Goal: Task Accomplishment & Management: Manage account settings

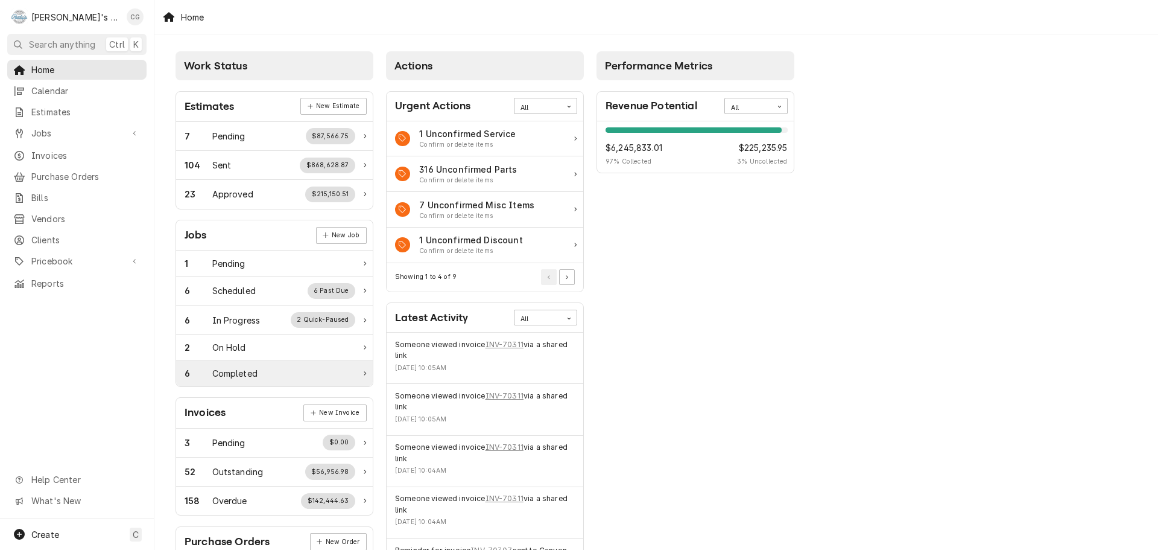
click at [300, 375] on div "6 Completed" at bounding box center [270, 373] width 171 height 13
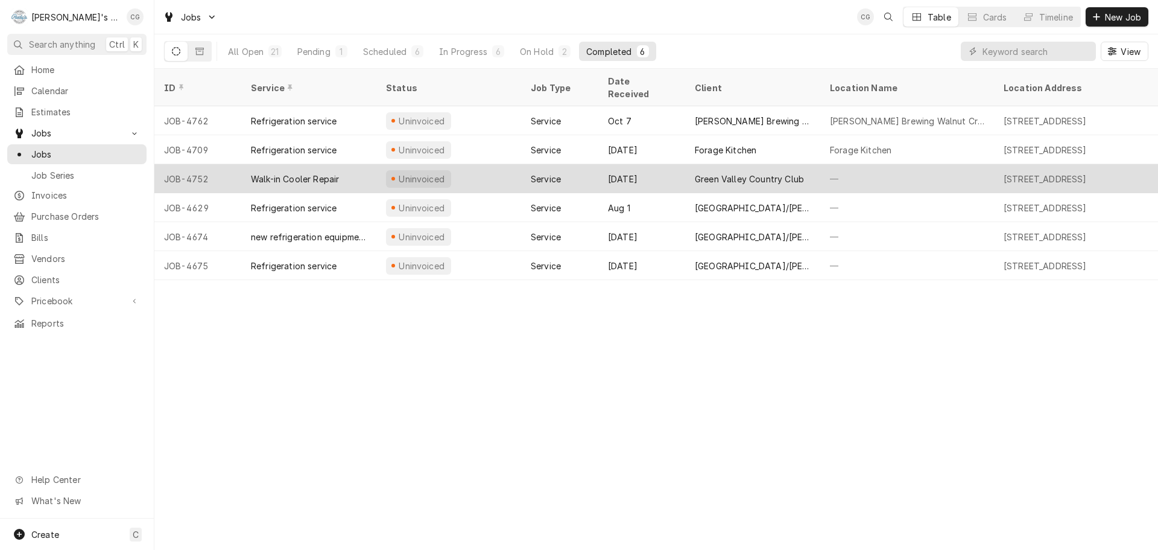
click at [790, 173] on div "Green Valley Country Club" at bounding box center [749, 179] width 109 height 13
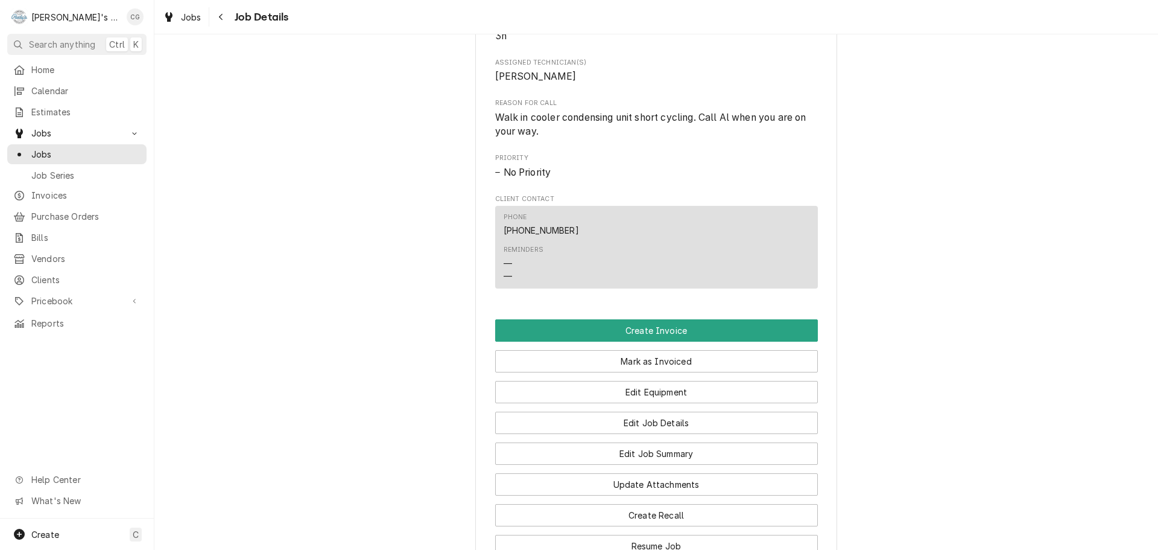
scroll to position [603, 0]
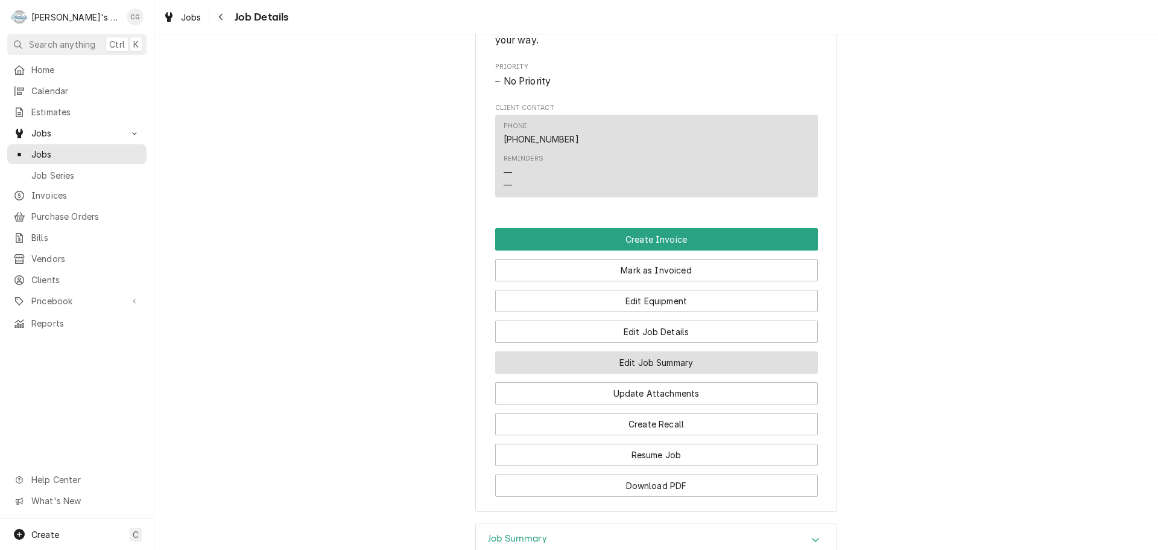
click at [696, 373] on button "Edit Job Summary" at bounding box center [656, 362] width 323 height 22
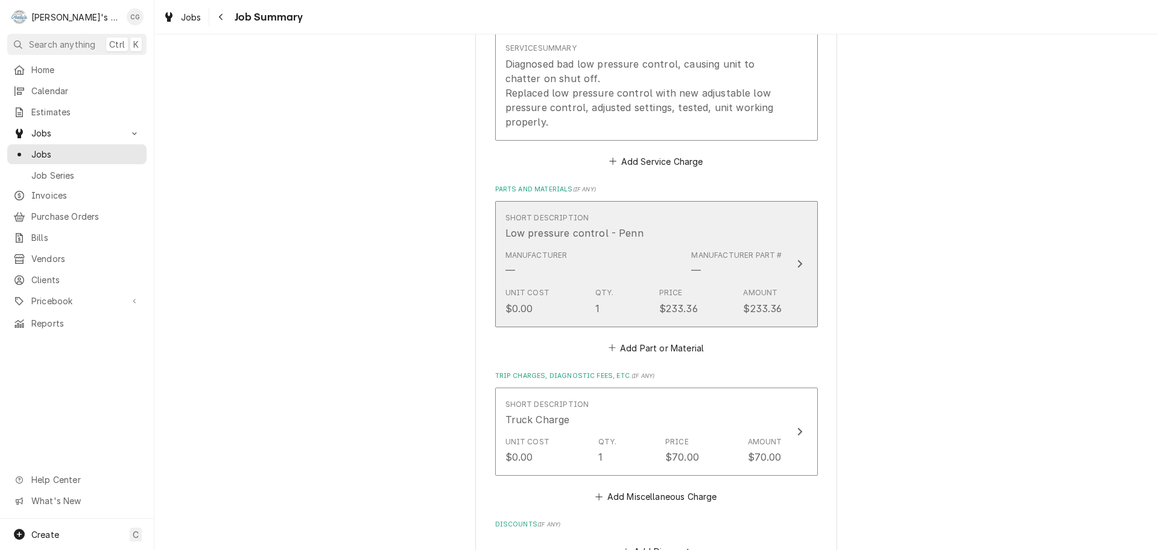
scroll to position [664, 0]
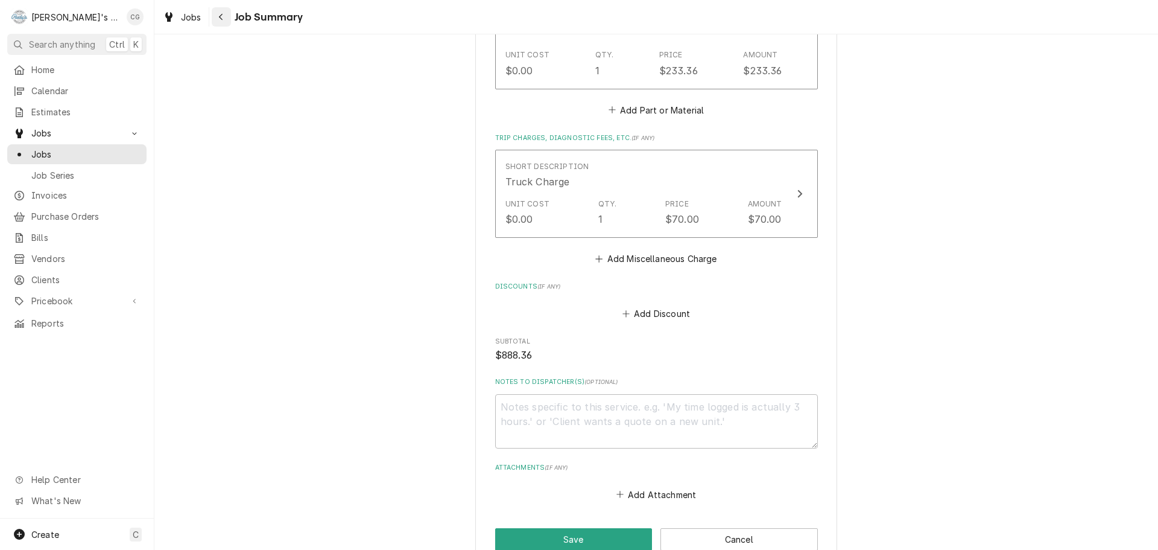
click at [222, 21] on div "Navigate back" at bounding box center [221, 17] width 12 height 12
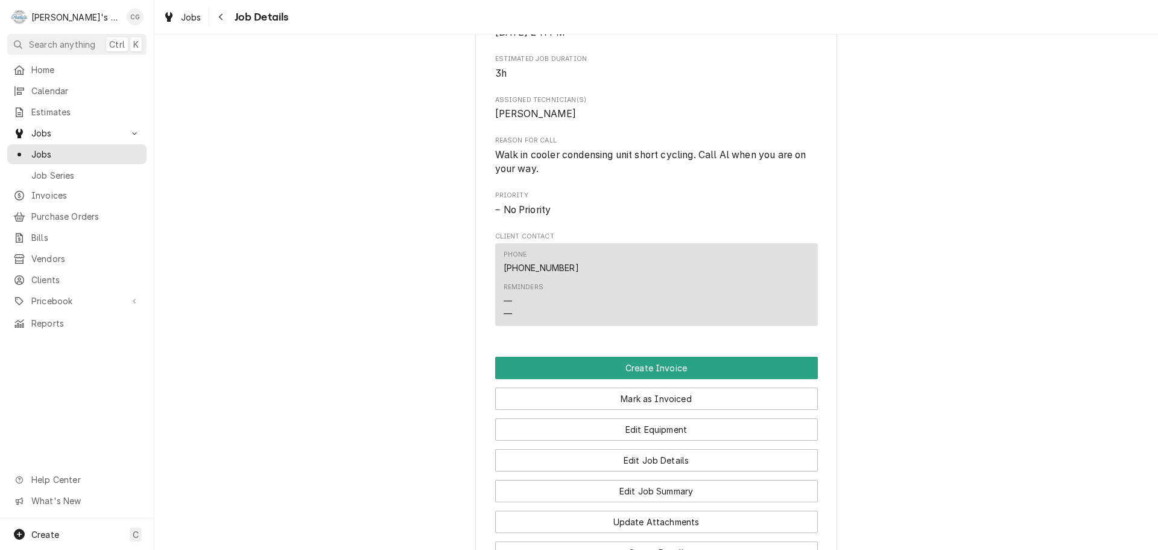
scroll to position [483, 0]
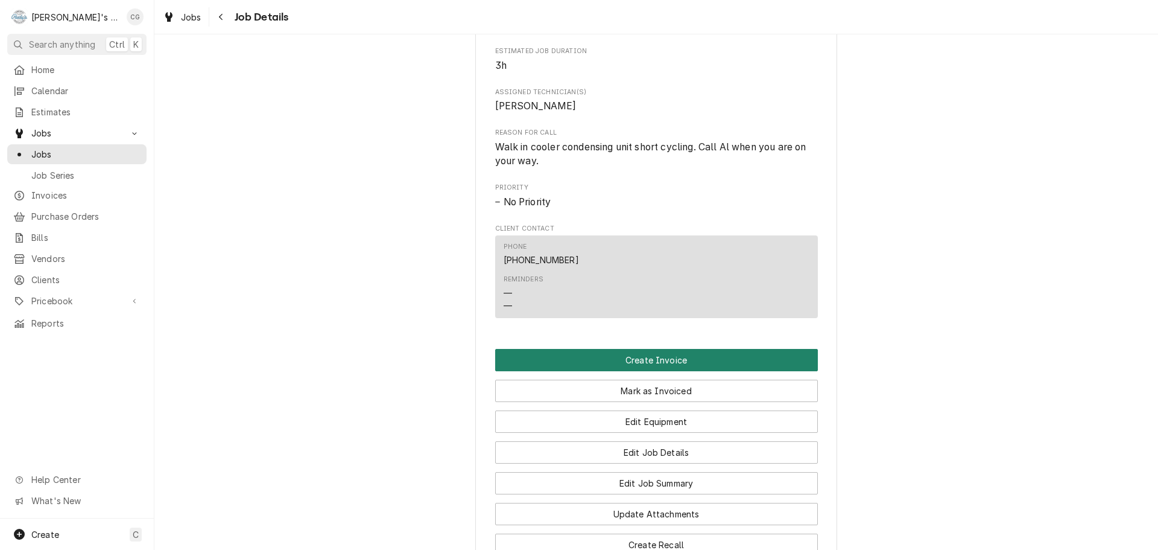
click at [671, 371] on button "Create Invoice" at bounding box center [656, 360] width 323 height 22
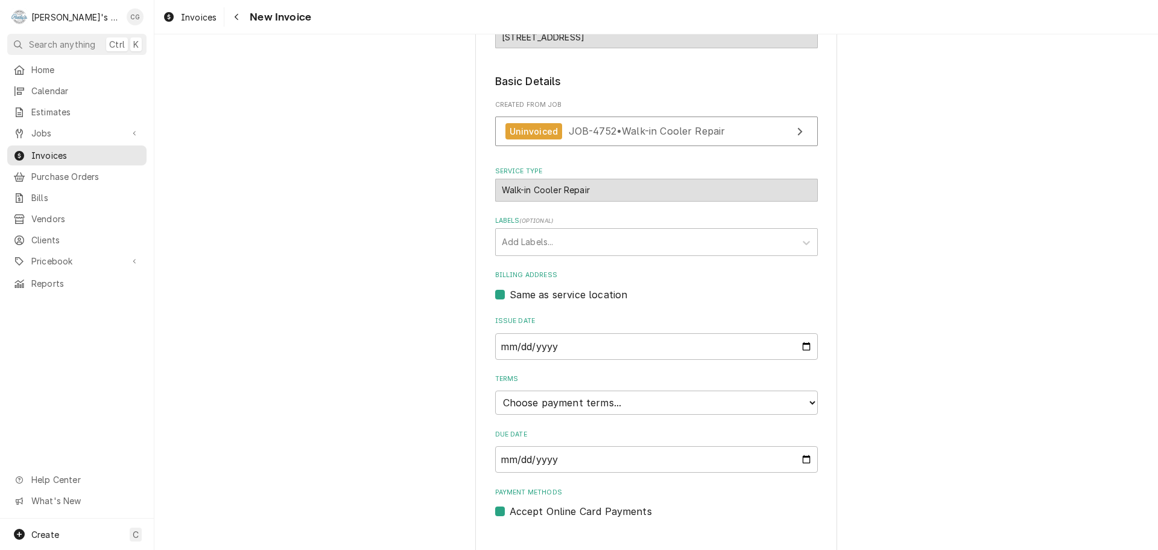
scroll to position [185, 0]
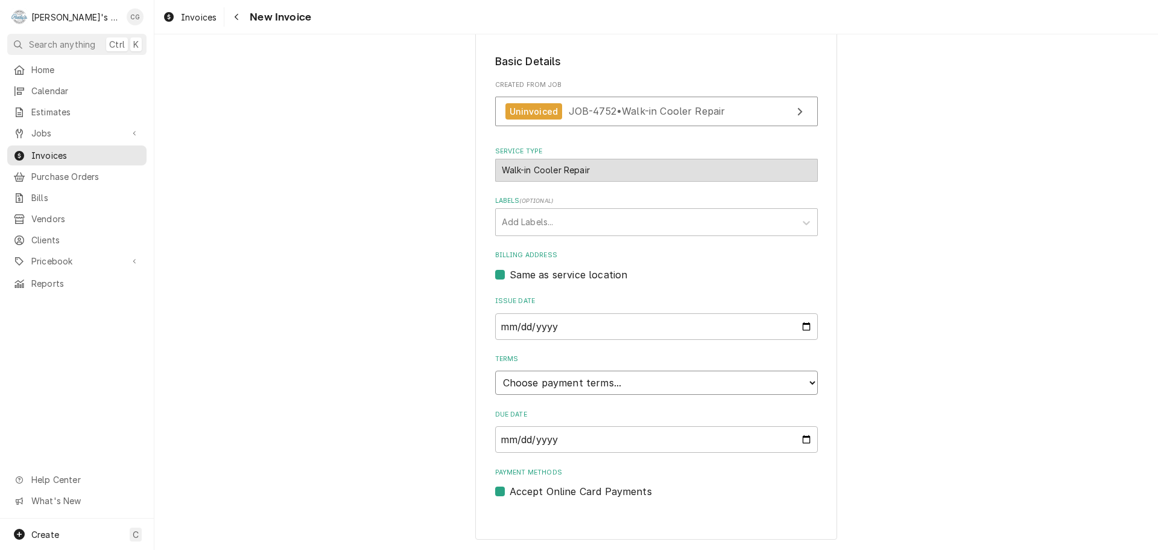
click at [584, 382] on select "Choose payment terms... Same Day Net 7 Net 14 Net 21 Net 30 Net 45 Net 60 Net 90" at bounding box center [656, 382] width 323 height 24
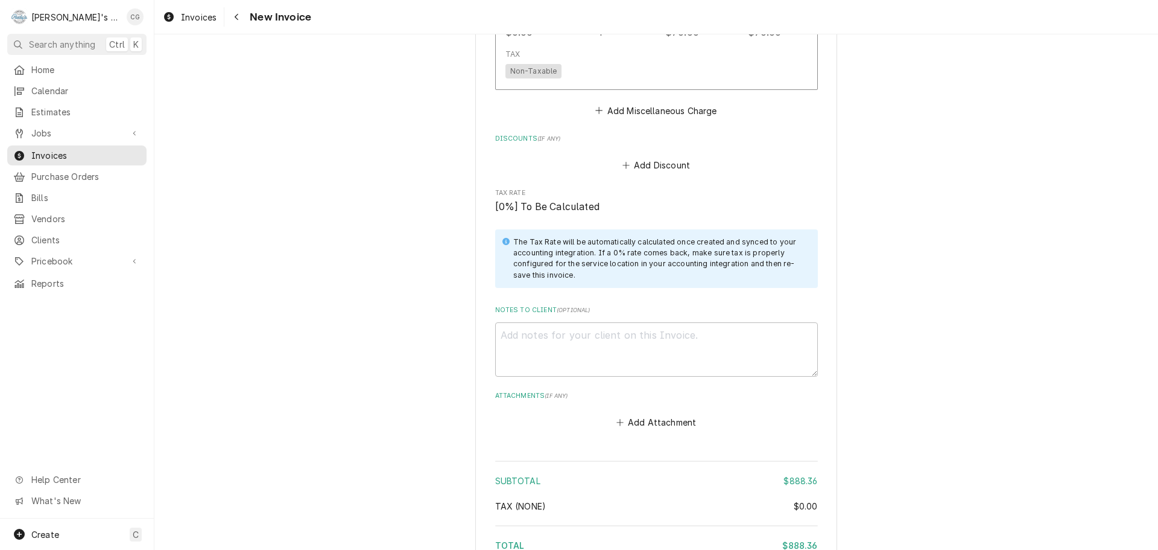
scroll to position [1470, 0]
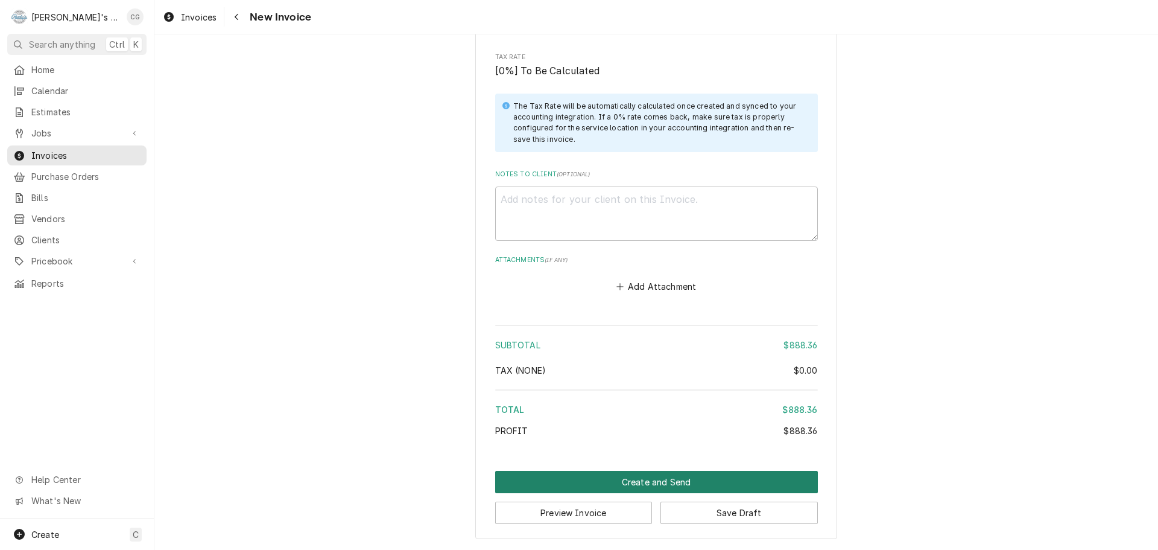
click at [690, 478] on button "Create and Send" at bounding box center [656, 482] width 323 height 22
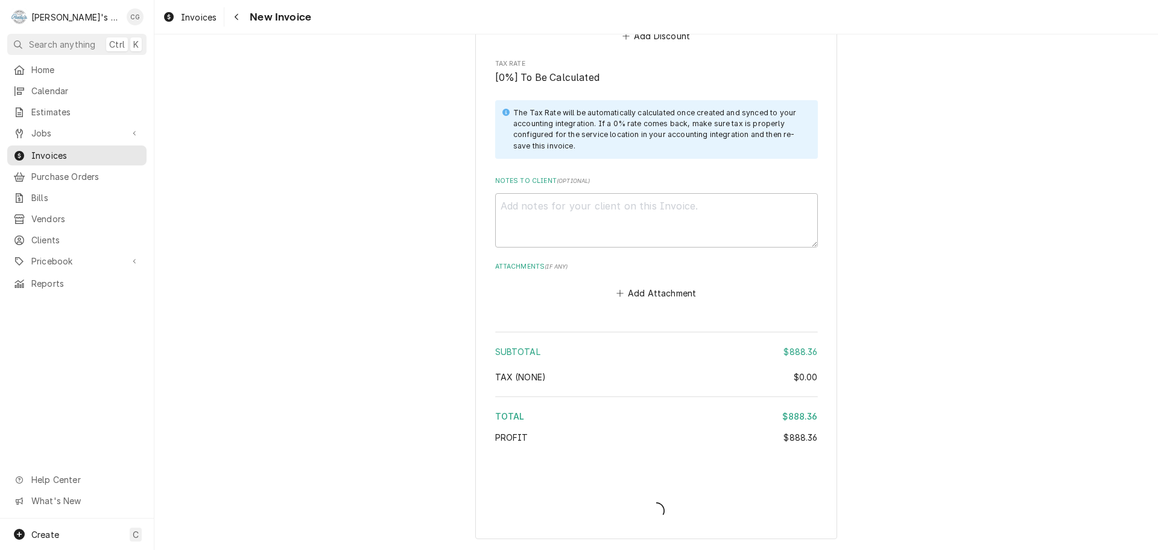
scroll to position [1464, 0]
type textarea "x"
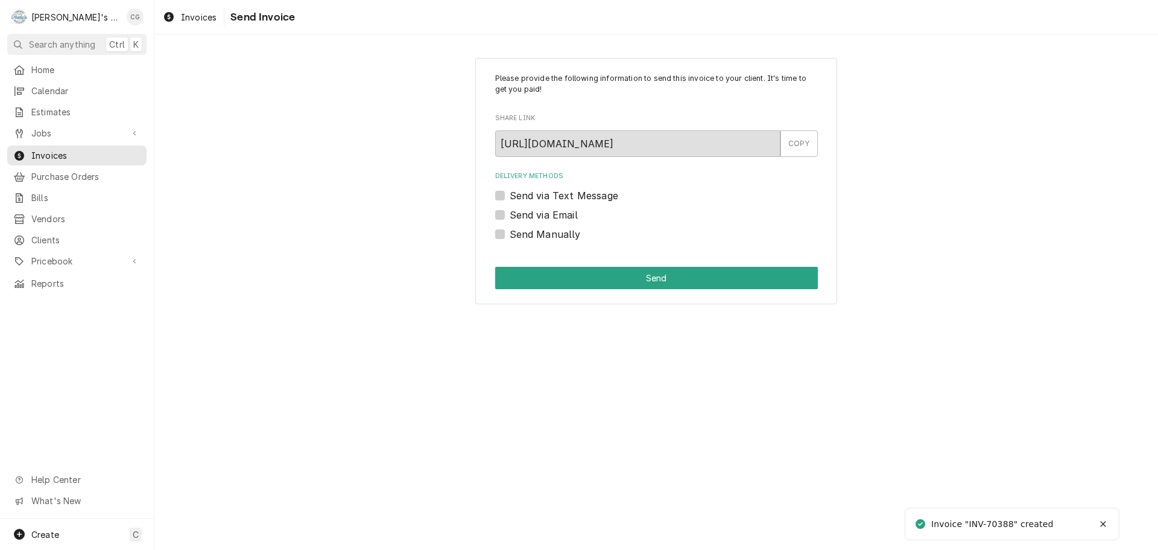
click at [510, 214] on label "Send via Email" at bounding box center [544, 215] width 68 height 14
click at [510, 214] on input "Send via Email" at bounding box center [671, 221] width 323 height 27
checkbox input "true"
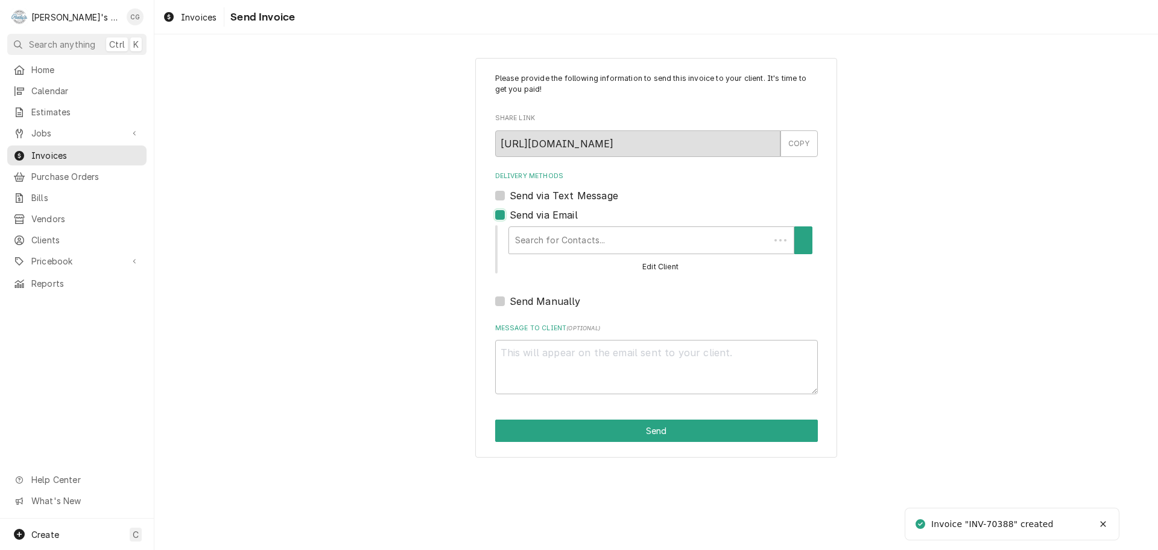
type textarea "x"
click at [579, 245] on div "Delivery Methods" at bounding box center [648, 240] width 273 height 22
click at [505, 193] on div "Send via Text Message" at bounding box center [656, 195] width 323 height 14
click at [510, 195] on label "Send via Text Message" at bounding box center [564, 195] width 109 height 14
click at [510, 195] on input "Send via Text Message" at bounding box center [671, 201] width 323 height 27
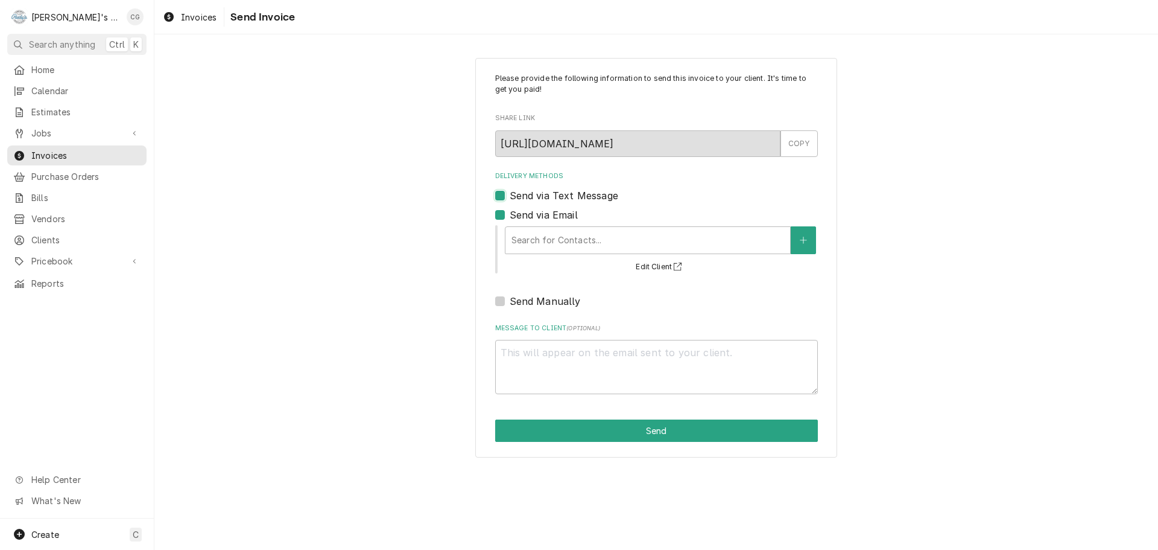
checkbox input "true"
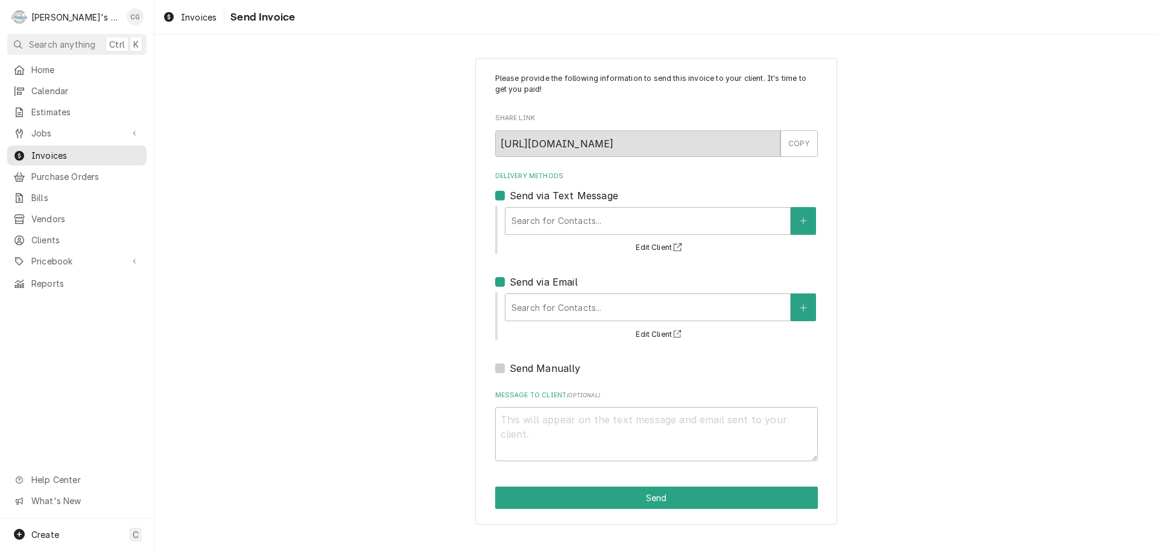
click at [497, 213] on div "Search for Contacts... Edit Client" at bounding box center [656, 230] width 323 height 50
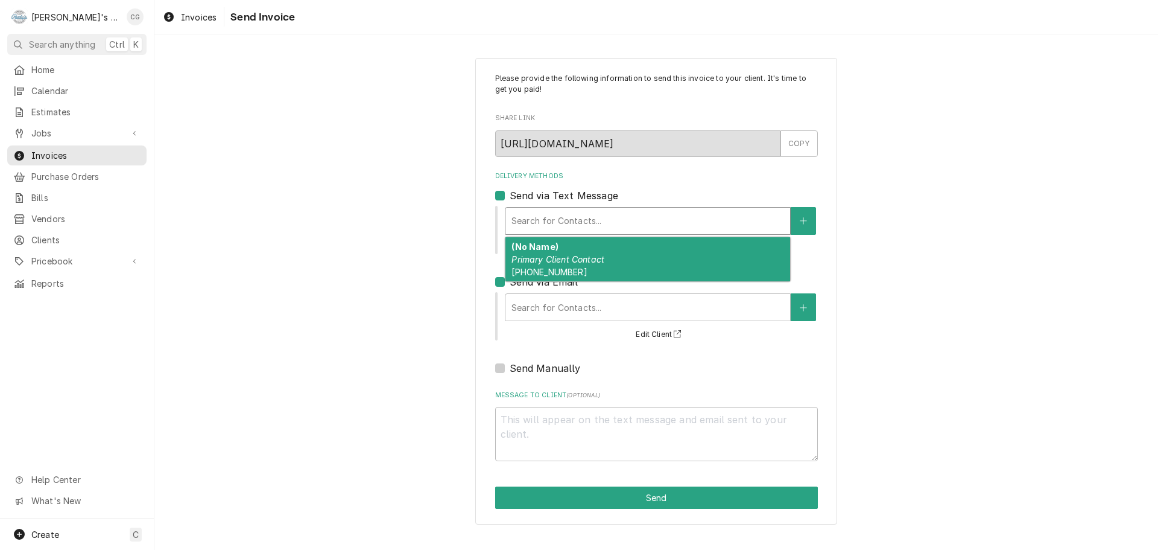
click at [519, 221] on div "Delivery Methods" at bounding box center [648, 221] width 273 height 22
click at [543, 264] on em "Primary Client Contact" at bounding box center [558, 259] width 93 height 10
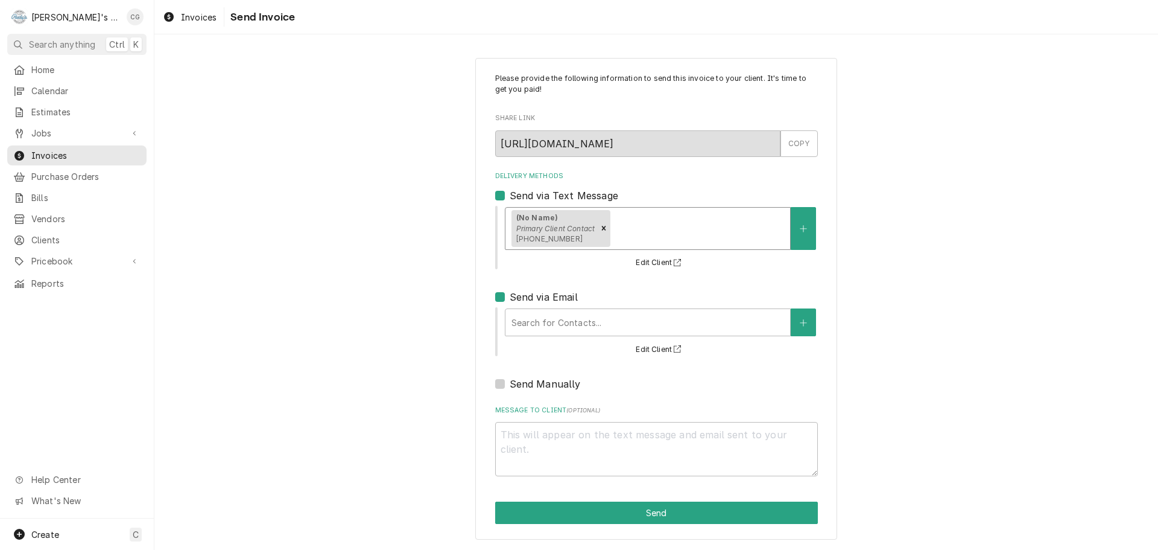
type textarea "x"
click at [510, 297] on label "Send via Email" at bounding box center [544, 297] width 68 height 14
click at [510, 297] on input "Send via Email" at bounding box center [671, 303] width 323 height 27
checkbox input "false"
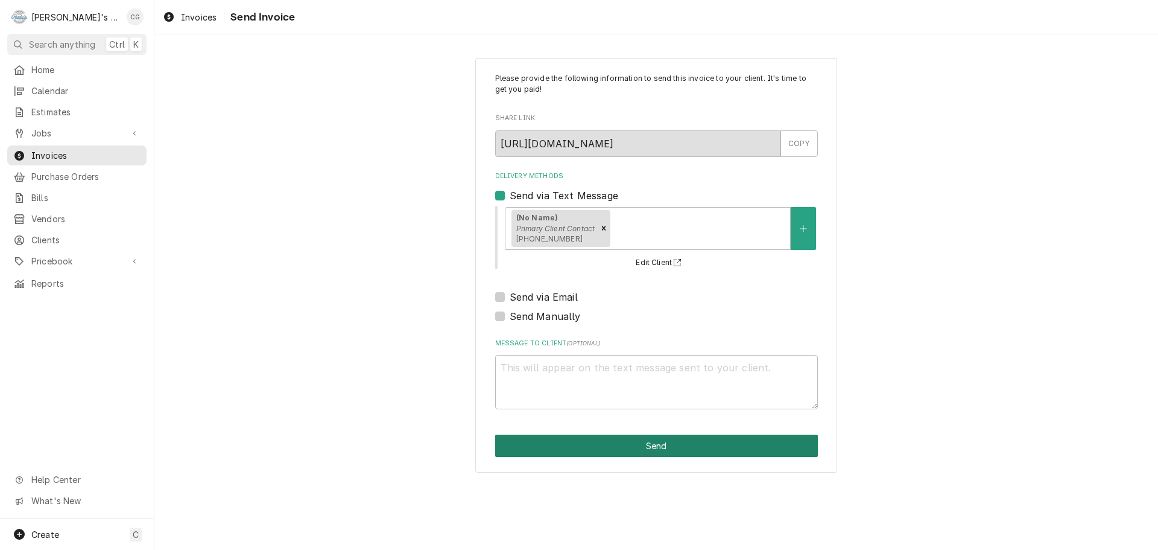
click at [664, 441] on button "Send" at bounding box center [656, 445] width 323 height 22
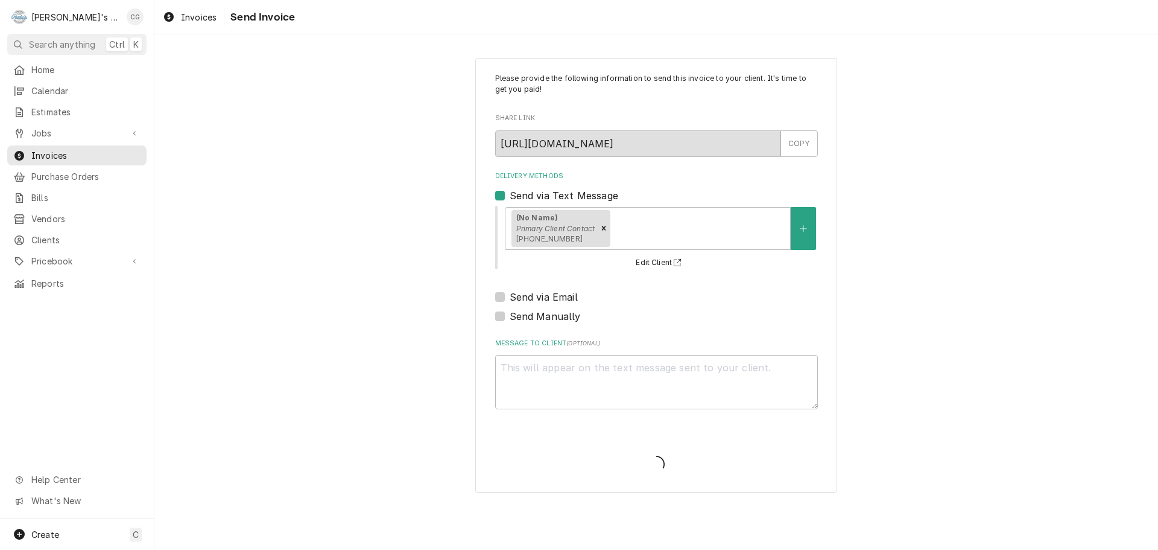
type textarea "x"
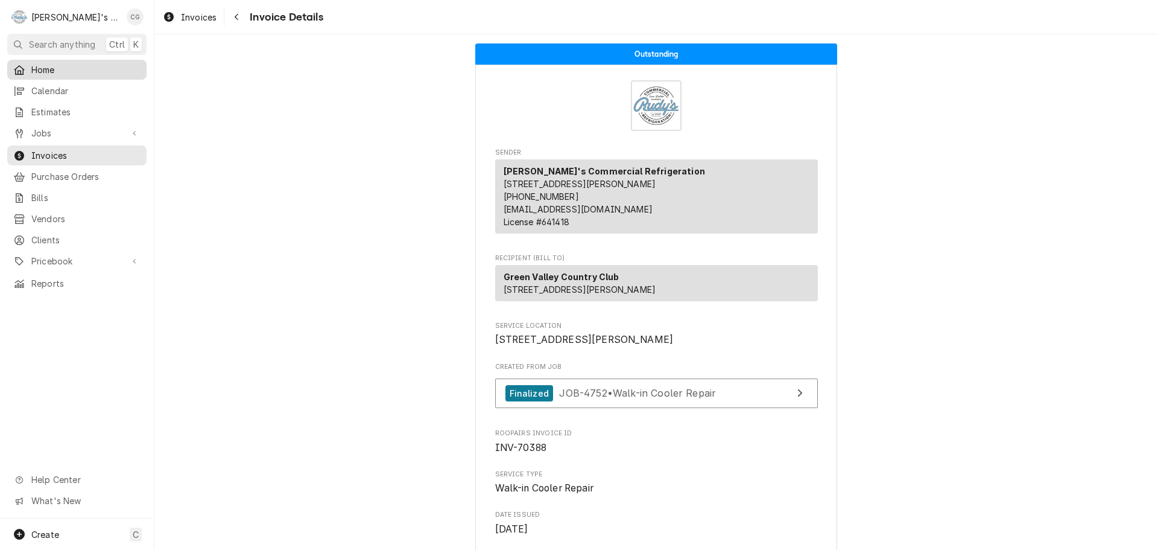
click at [93, 63] on span "Home" at bounding box center [85, 69] width 109 height 13
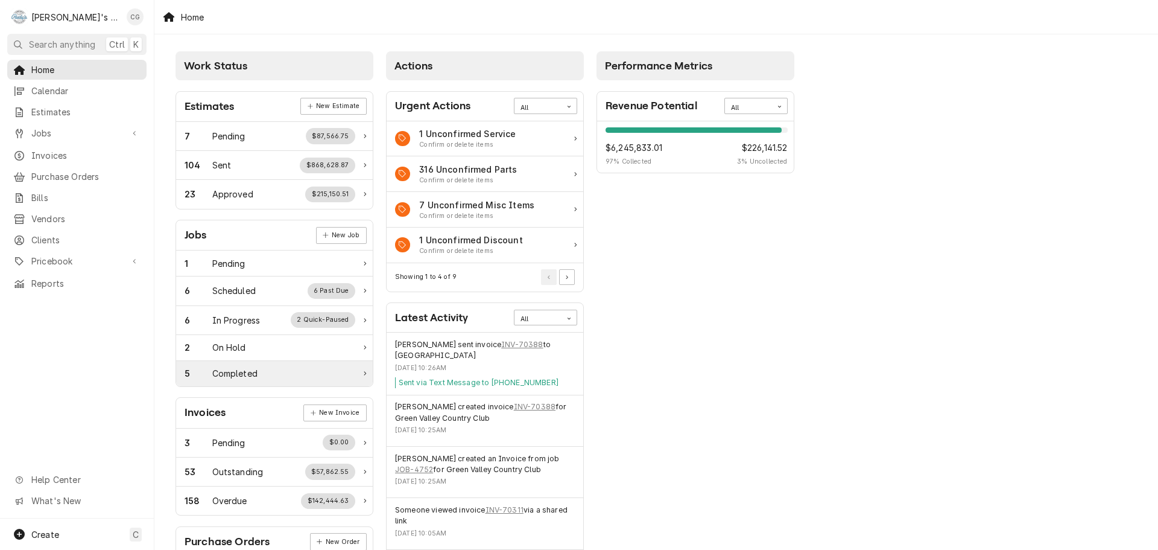
click at [302, 371] on div "5 Completed" at bounding box center [270, 373] width 171 height 13
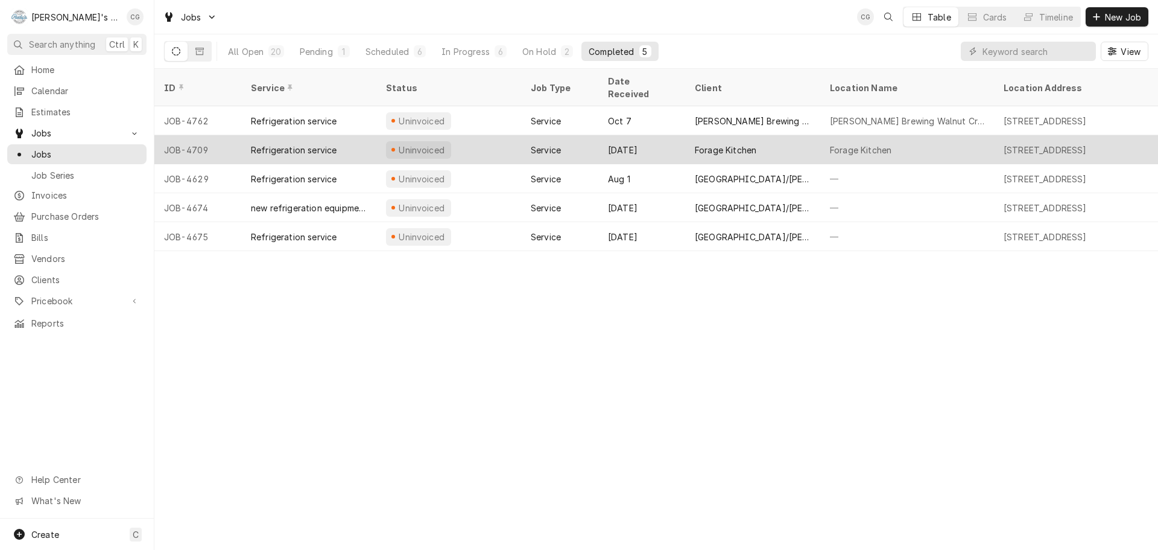
click at [762, 135] on div "Forage Kitchen" at bounding box center [752, 149] width 135 height 29
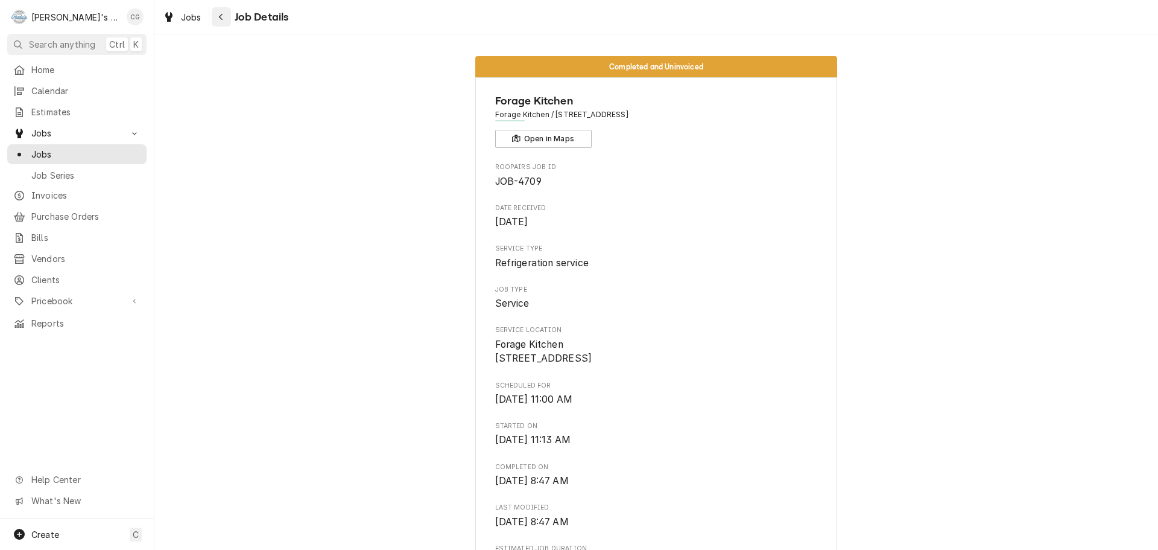
click at [227, 17] on div "Navigate back" at bounding box center [221, 17] width 12 height 12
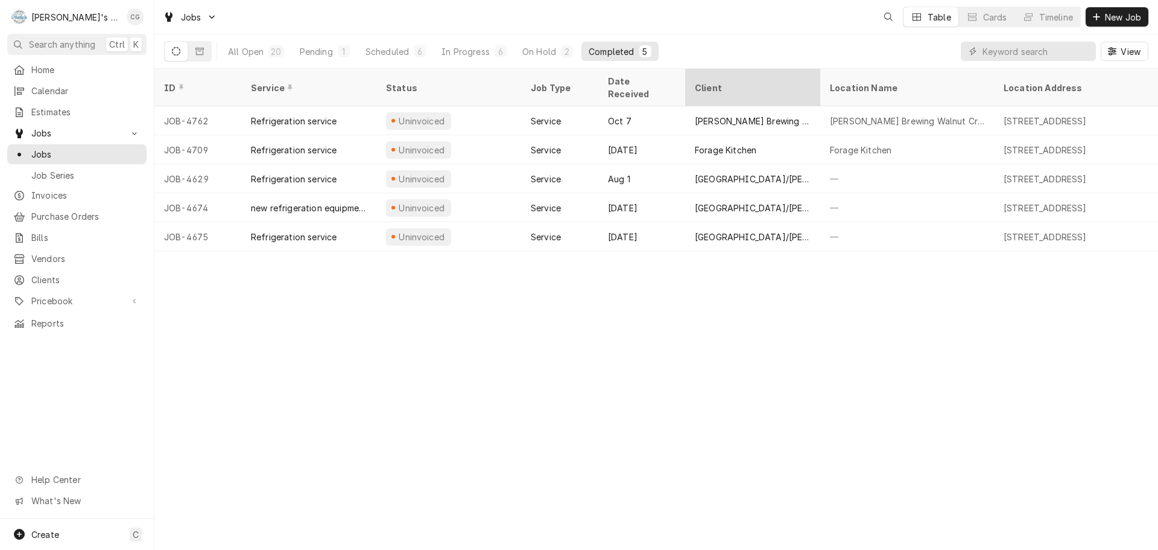
click at [767, 81] on div "Client" at bounding box center [751, 87] width 113 height 13
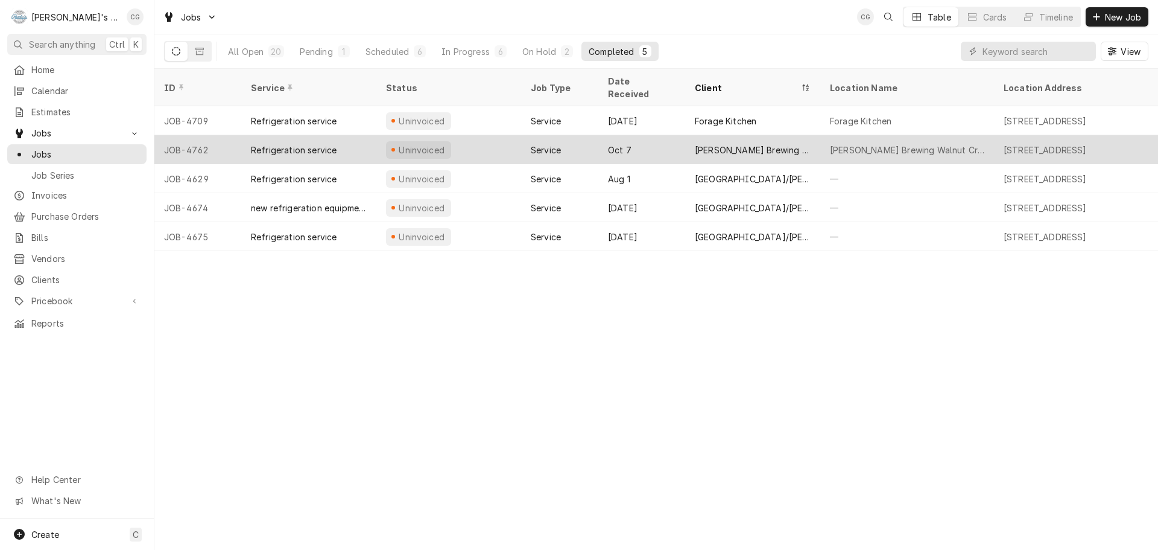
click at [751, 144] on div "[PERSON_NAME] Brewing Walnut Creek" at bounding box center [753, 150] width 116 height 13
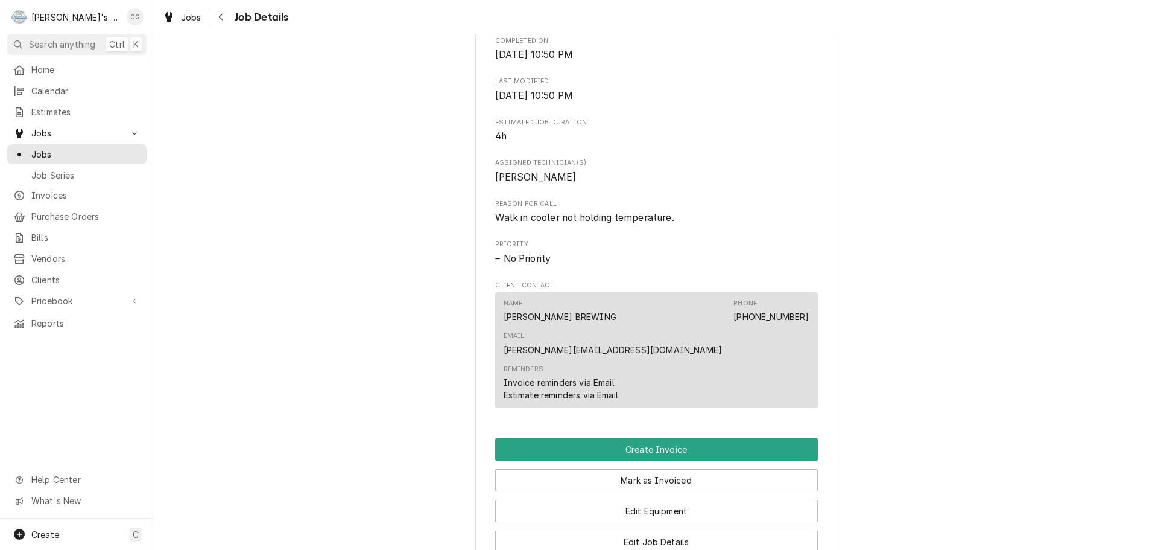
scroll to position [483, 0]
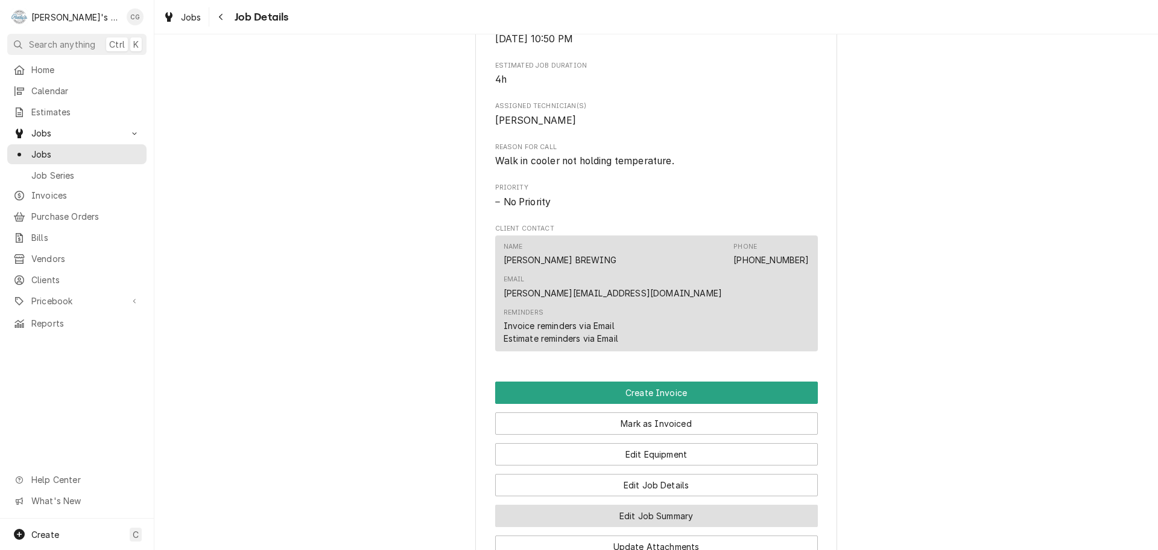
click at [684, 504] on button "Edit Job Summary" at bounding box center [656, 515] width 323 height 22
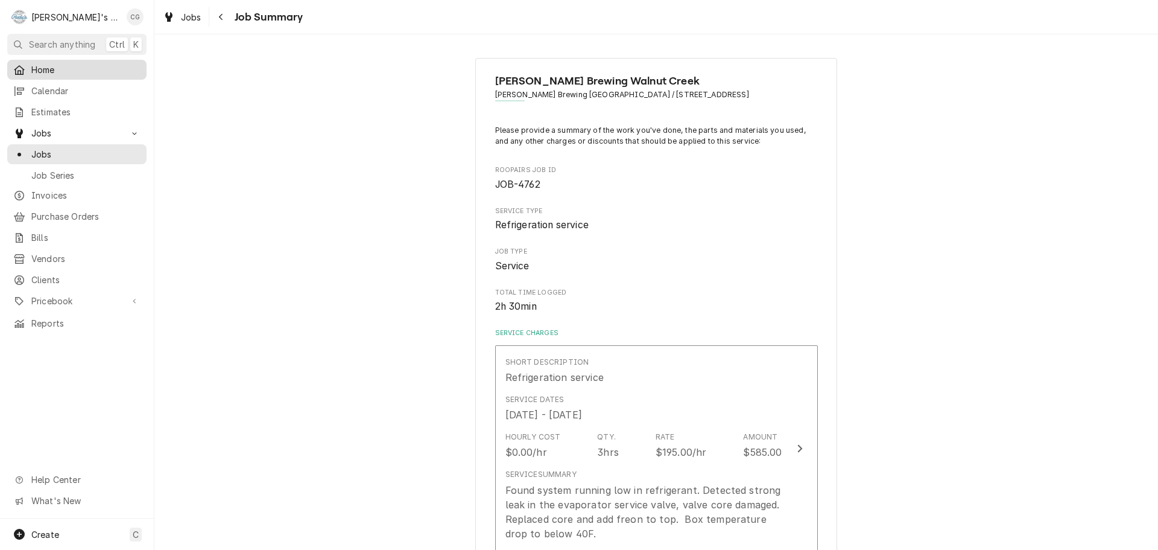
click at [90, 71] on span "Home" at bounding box center [85, 69] width 109 height 13
